Goal: Task Accomplishment & Management: Use online tool/utility

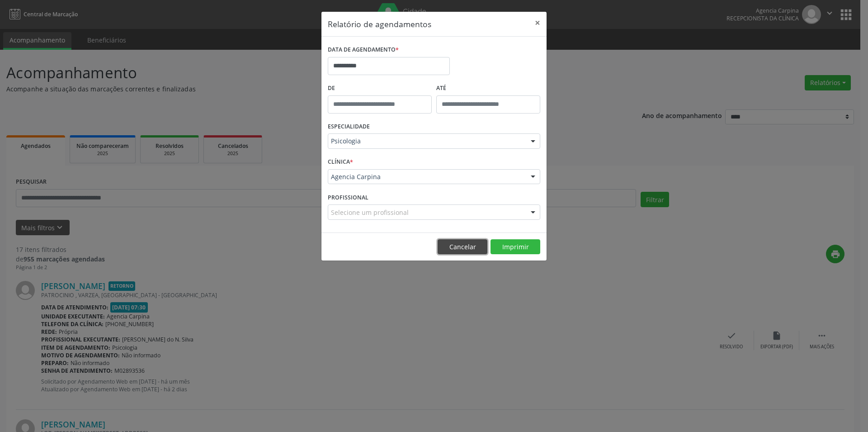
click at [452, 245] on button "Cancelar" at bounding box center [463, 246] width 50 height 15
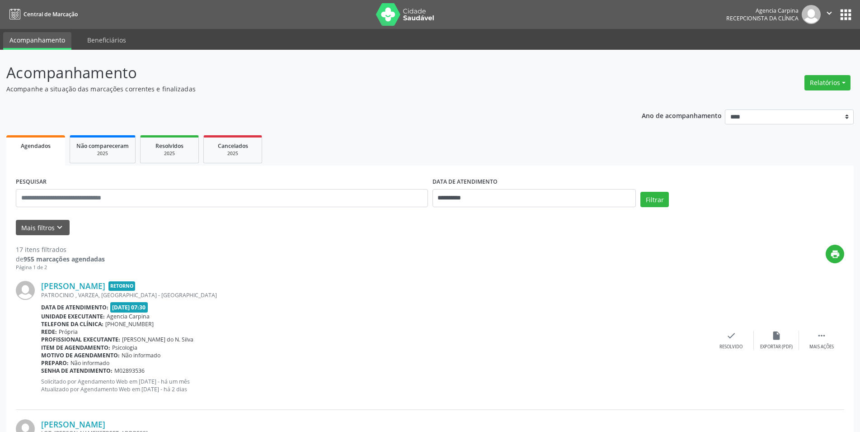
click at [383, 63] on p "Acompanhamento" at bounding box center [303, 72] width 594 height 23
click at [828, 87] on button "Relatórios" at bounding box center [828, 82] width 46 height 15
click at [814, 103] on link "Agendamentos" at bounding box center [802, 102] width 97 height 13
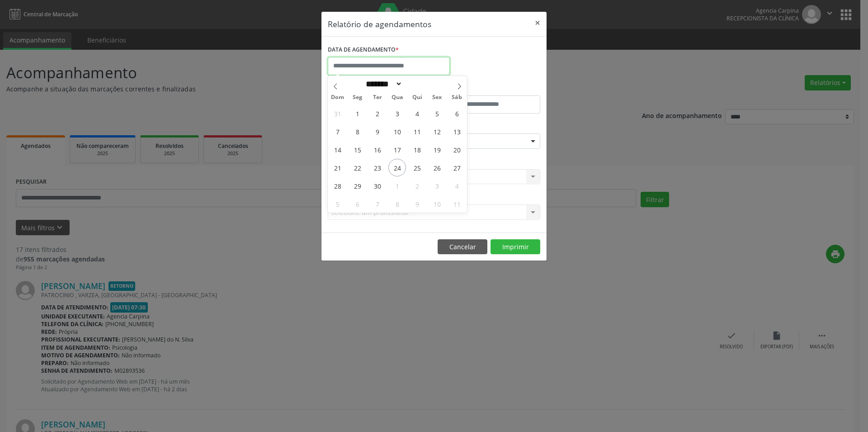
click at [399, 62] on input "text" at bounding box center [389, 66] width 122 height 18
click at [397, 169] on span "24" at bounding box center [397, 168] width 18 height 18
type input "**********"
click at [397, 169] on span "24" at bounding box center [397, 168] width 18 height 18
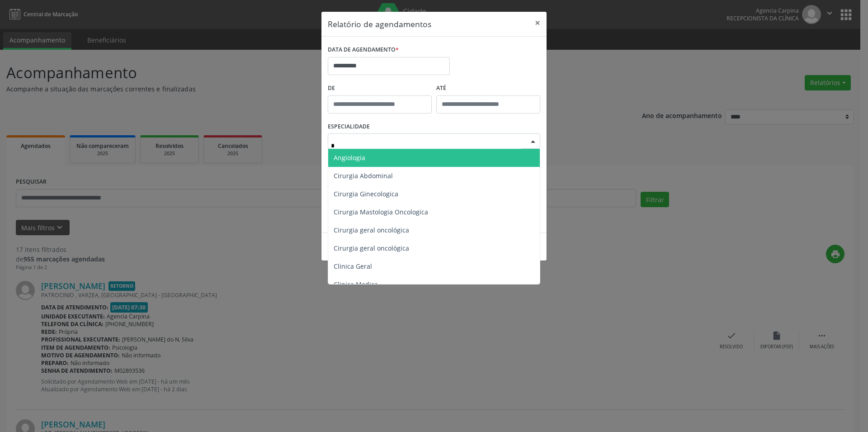
type input "**"
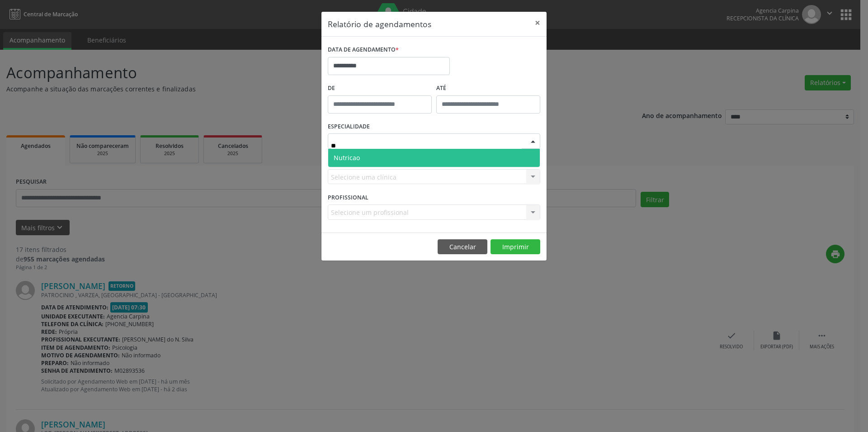
click at [449, 150] on span "Nutricao" at bounding box center [434, 158] width 212 height 18
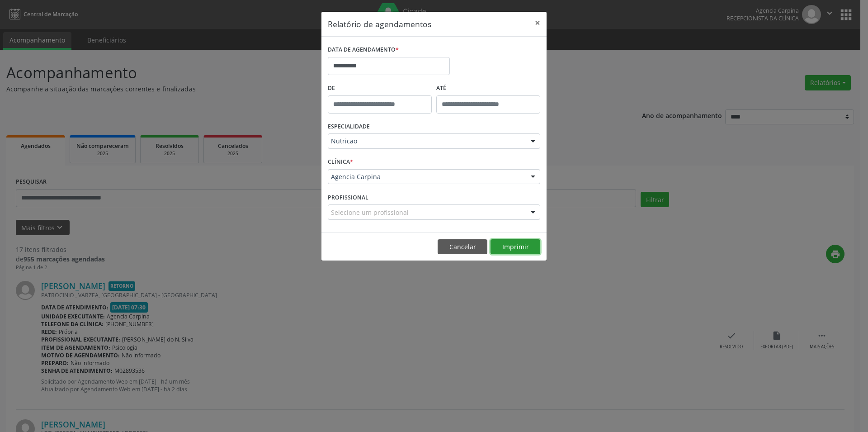
click at [522, 252] on button "Imprimir" at bounding box center [515, 246] width 50 height 15
